Goal: Information Seeking & Learning: Check status

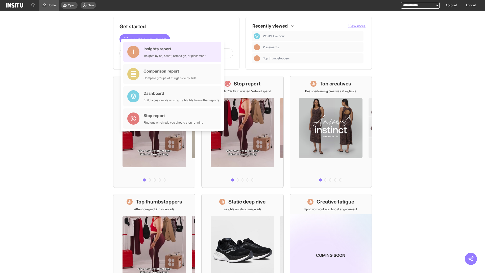
click at [174, 52] on div "Insights report Insights by ad, adset, campaign, or placement" at bounding box center [175, 52] width 62 height 12
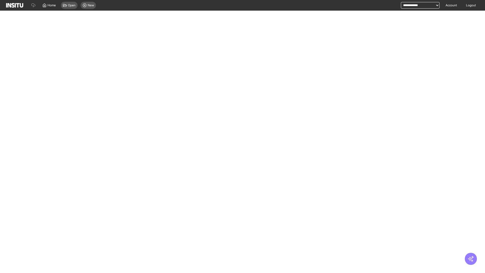
select select "**"
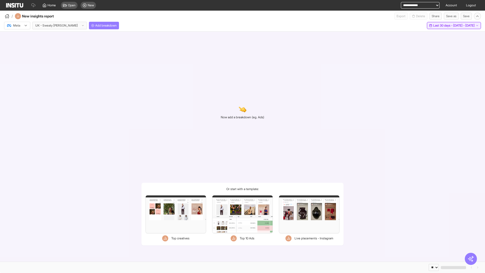
click at [444, 26] on span "Last 30 days - [DATE] - [DATE]" at bounding box center [454, 26] width 41 height 4
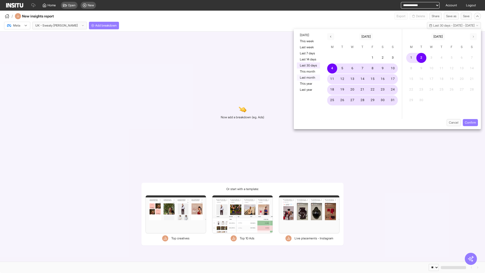
click at [308, 78] on button "Last month" at bounding box center [308, 78] width 23 height 6
